Goal: Use online tool/utility: Utilize a website feature to perform a specific function

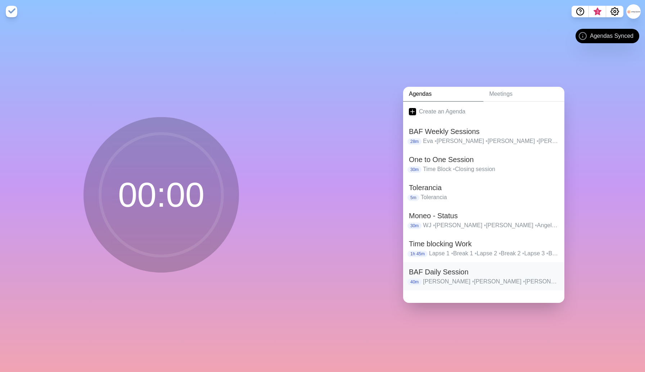
click at [447, 273] on h2 "BAF Daily Session" at bounding box center [484, 271] width 150 height 11
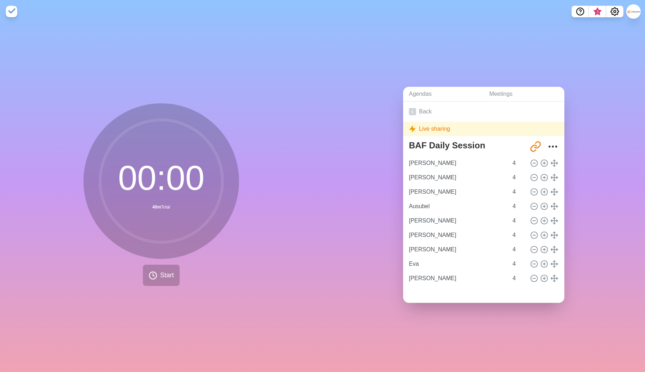
type input "[PERSON_NAME]"
type input "Ausubel"
type input "[PERSON_NAME]"
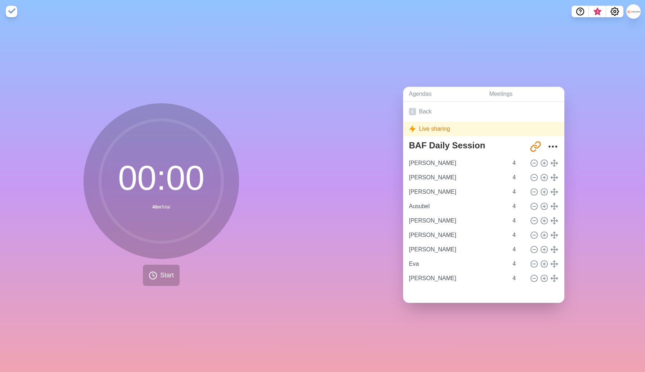
type input "[PERSON_NAME]"
type input "Eva"
type input "[PERSON_NAME]"
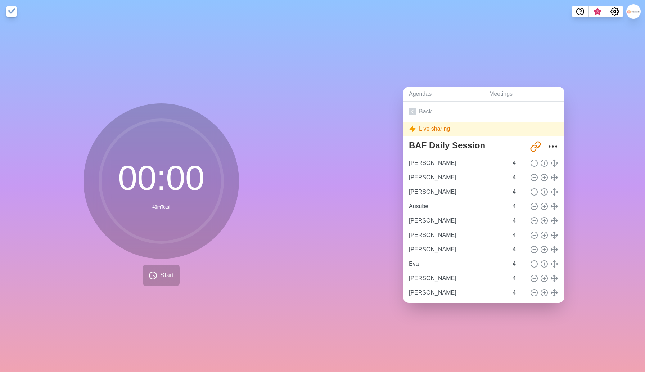
scroll to position [20, 0]
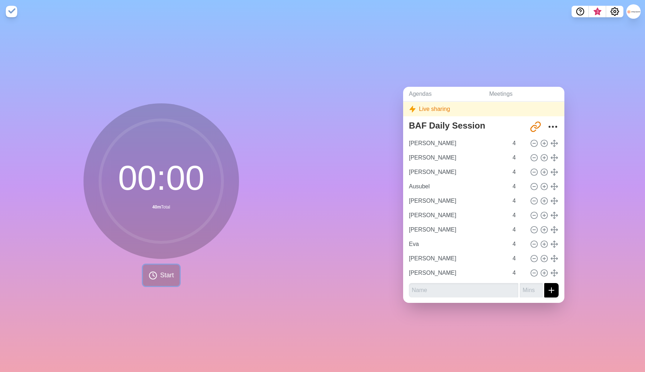
click at [162, 281] on button "Start" at bounding box center [161, 275] width 37 height 21
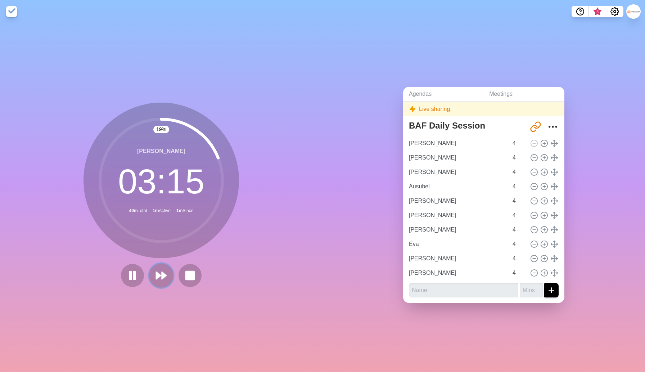
click at [160, 277] on icon at bounding box center [161, 275] width 12 height 12
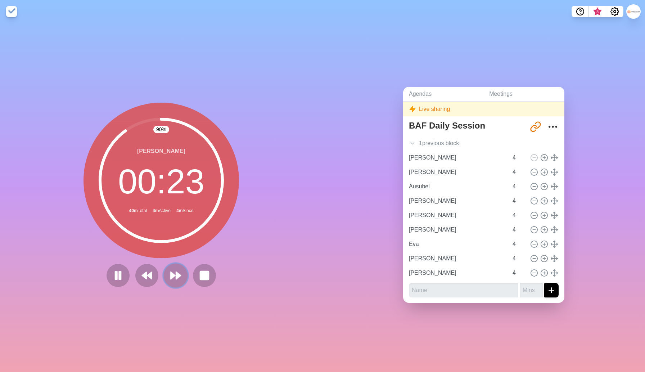
click at [175, 276] on icon at bounding box center [176, 275] width 12 height 12
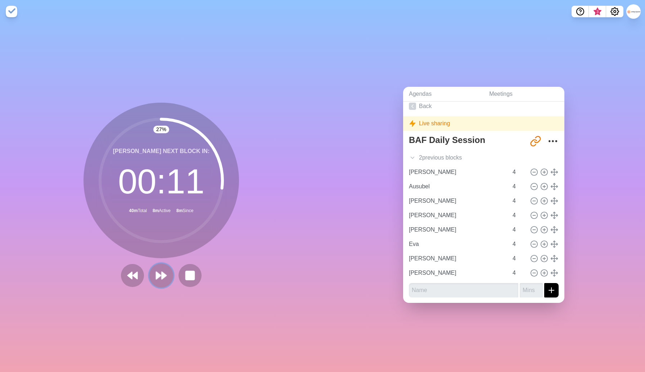
click at [159, 279] on icon at bounding box center [161, 275] width 12 height 12
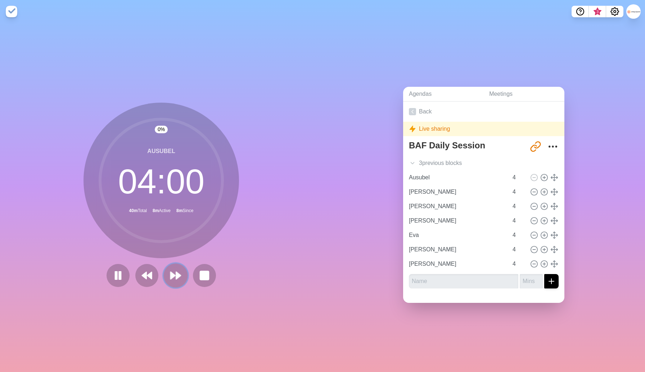
scroll to position [0, 0]
click at [175, 275] on polygon at bounding box center [173, 275] width 5 height 7
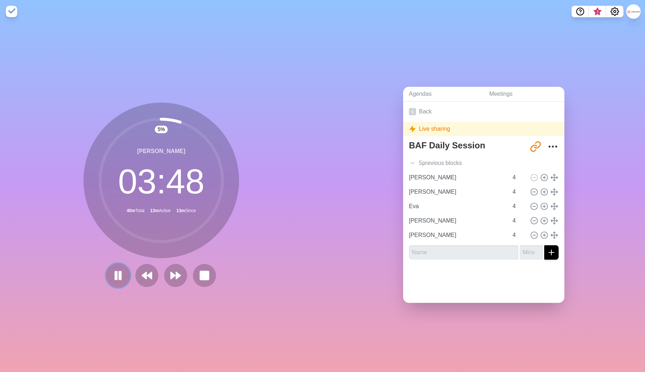
click at [112, 273] on icon at bounding box center [118, 275] width 12 height 12
click at [119, 260] on div "5 % [PERSON_NAME] 03 : 48 40m Total 13m Active 16m Since" at bounding box center [162, 195] width 156 height 184
click at [122, 274] on icon at bounding box center [118, 275] width 12 height 12
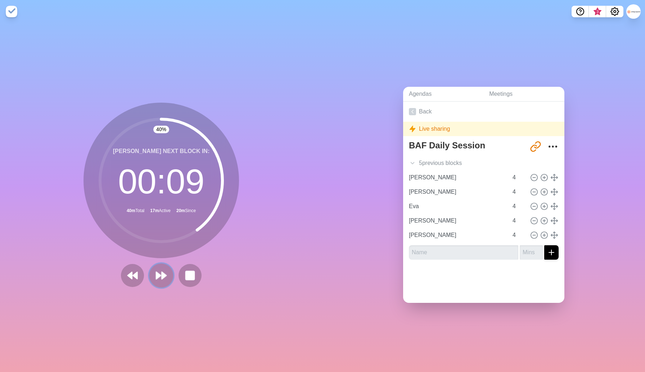
click at [158, 274] on polygon at bounding box center [158, 275] width 5 height 7
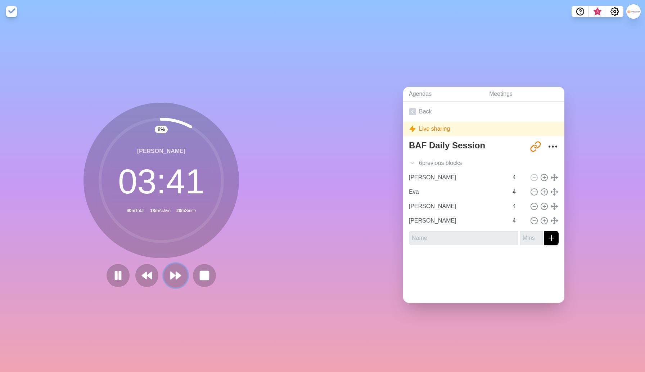
click at [175, 275] on polygon at bounding box center [173, 275] width 5 height 7
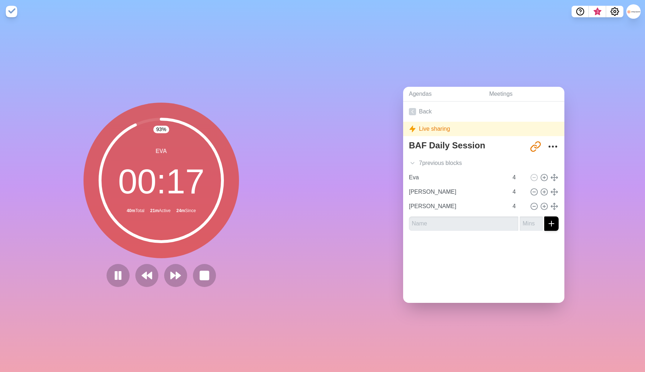
click at [233, 255] on div "[PERSON_NAME] 00 : 17 40m Total 21m Active 24m Since" at bounding box center [162, 181] width 156 height 156
click at [174, 280] on icon at bounding box center [176, 275] width 12 height 12
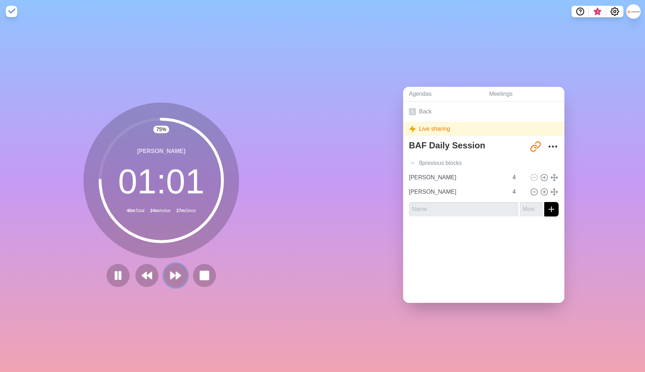
click at [171, 274] on polygon at bounding box center [173, 275] width 5 height 7
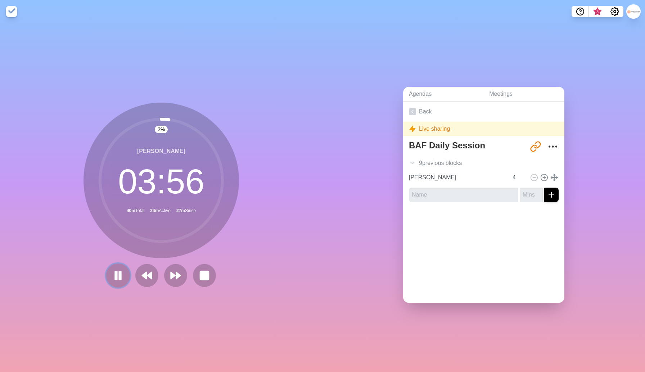
click at [120, 275] on rect at bounding box center [120, 275] width 2 height 8
click at [115, 276] on polygon at bounding box center [118, 275] width 7 height 9
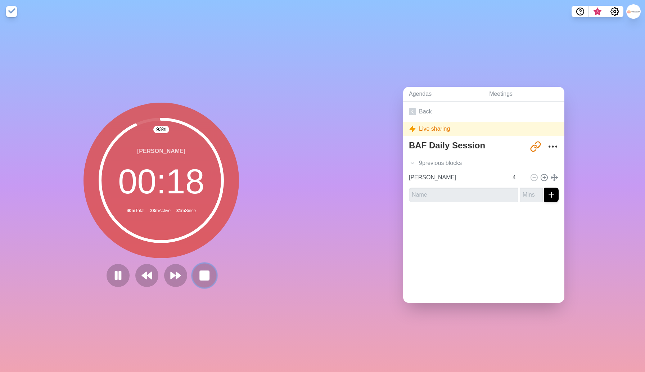
click at [203, 274] on rect at bounding box center [204, 275] width 9 height 9
